Goal: Find specific page/section: Find specific page/section

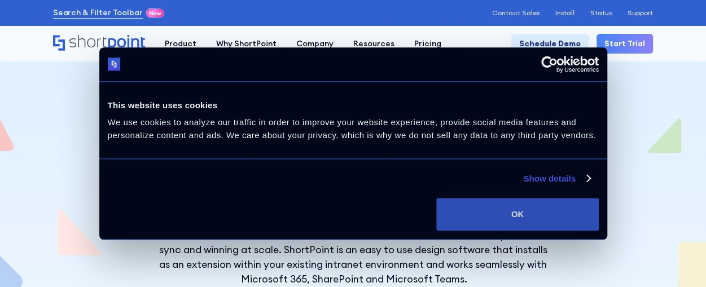
click at [488, 226] on button "OK" at bounding box center [517, 214] width 162 height 33
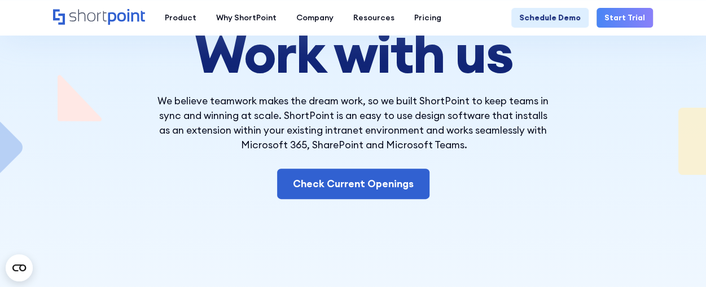
scroll to position [135, 0]
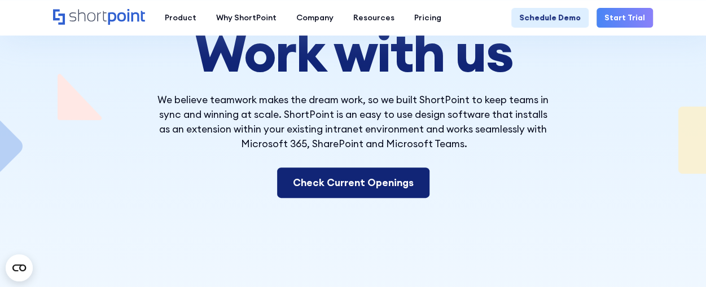
click at [344, 174] on link "Check Current Openings" at bounding box center [353, 183] width 152 height 30
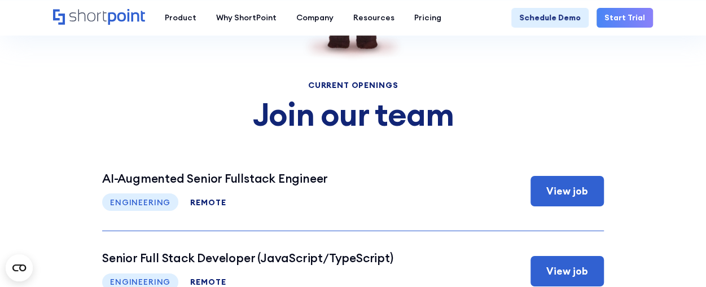
scroll to position [3995, 0]
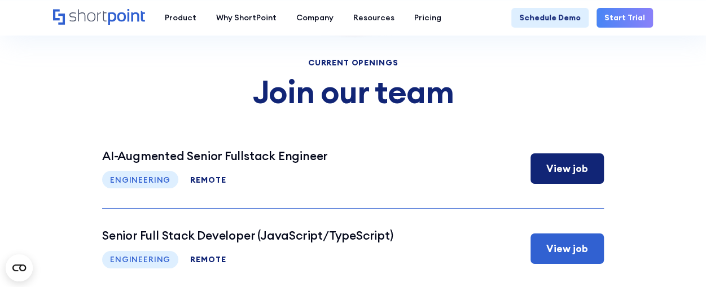
click at [559, 161] on div "View job" at bounding box center [567, 168] width 42 height 15
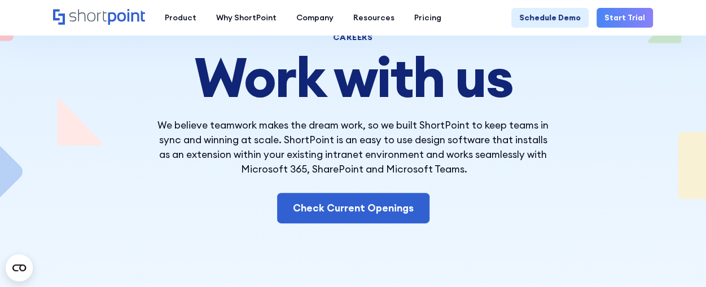
scroll to position [113, 0]
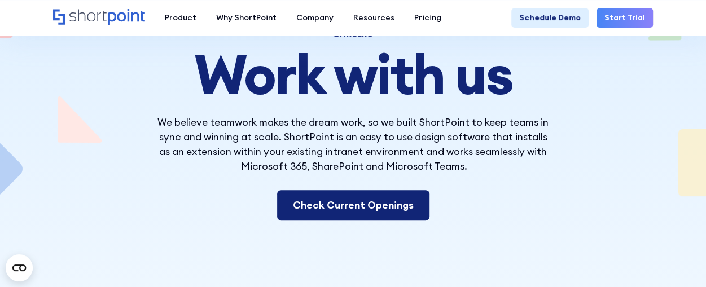
click at [349, 207] on link "Check Current Openings" at bounding box center [353, 205] width 152 height 30
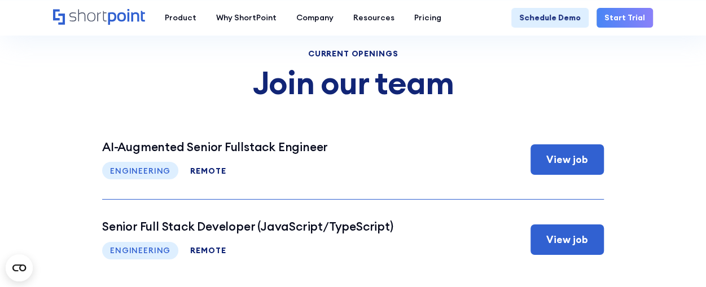
scroll to position [4015, 0]
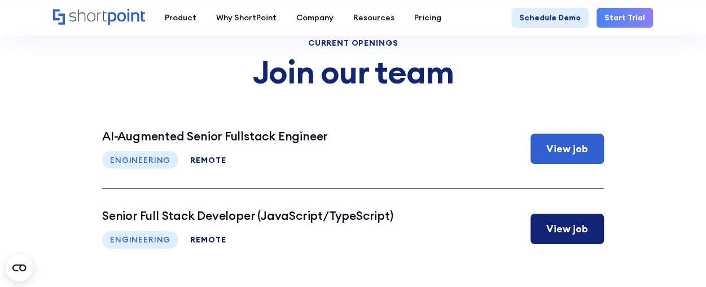
click at [556, 222] on div "View job" at bounding box center [567, 229] width 42 height 15
